Goal: Find specific fact: Find specific fact

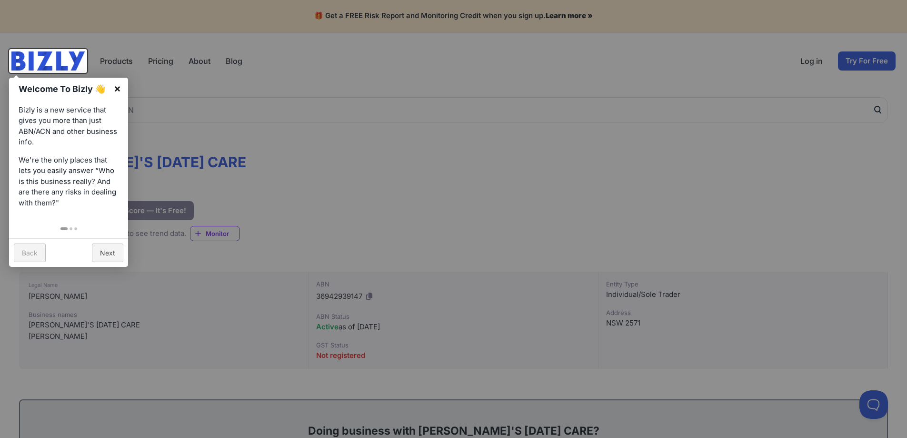
click at [118, 90] on link "×" at bounding box center [117, 88] width 21 height 21
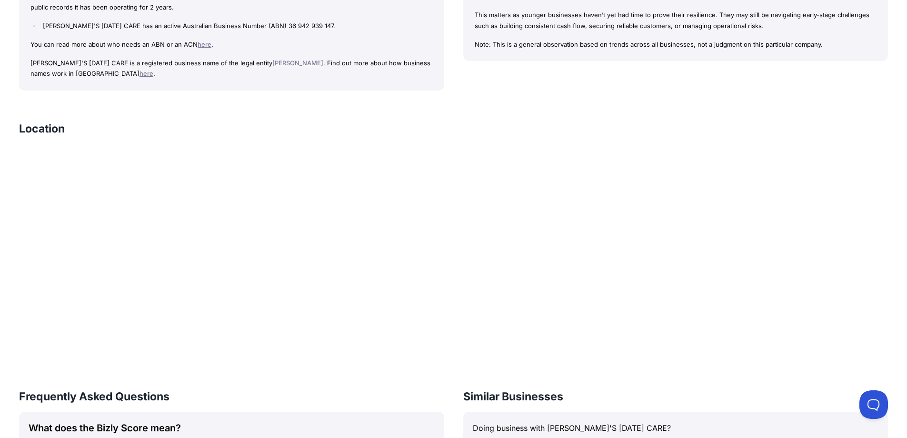
scroll to position [762, 0]
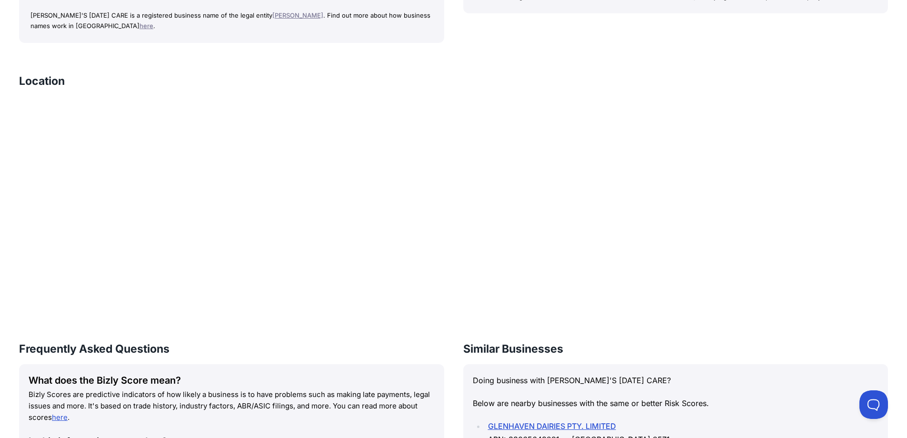
click at [274, 16] on link "[PERSON_NAME]" at bounding box center [297, 15] width 51 height 8
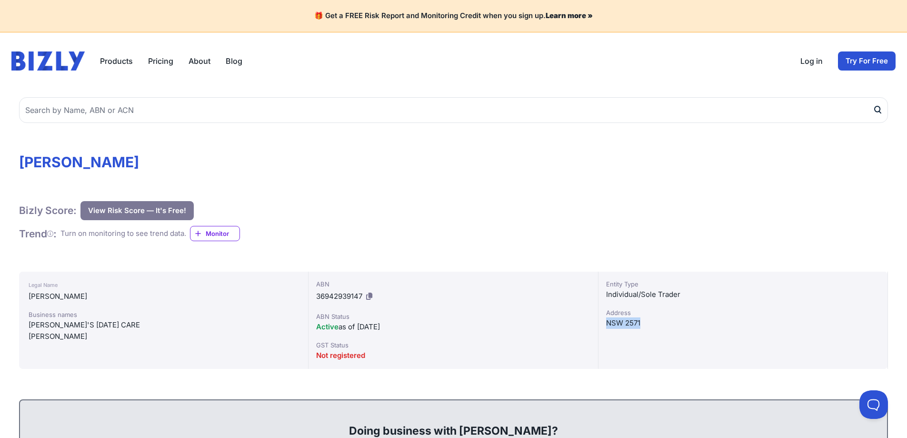
drag, startPoint x: 644, startPoint y: 319, endPoint x: 656, endPoint y: 310, distance: 14.7
click at [656, 310] on div "Address [GEOGRAPHIC_DATA] 2571" at bounding box center [743, 318] width 274 height 21
